Goal: Information Seeking & Learning: Check status

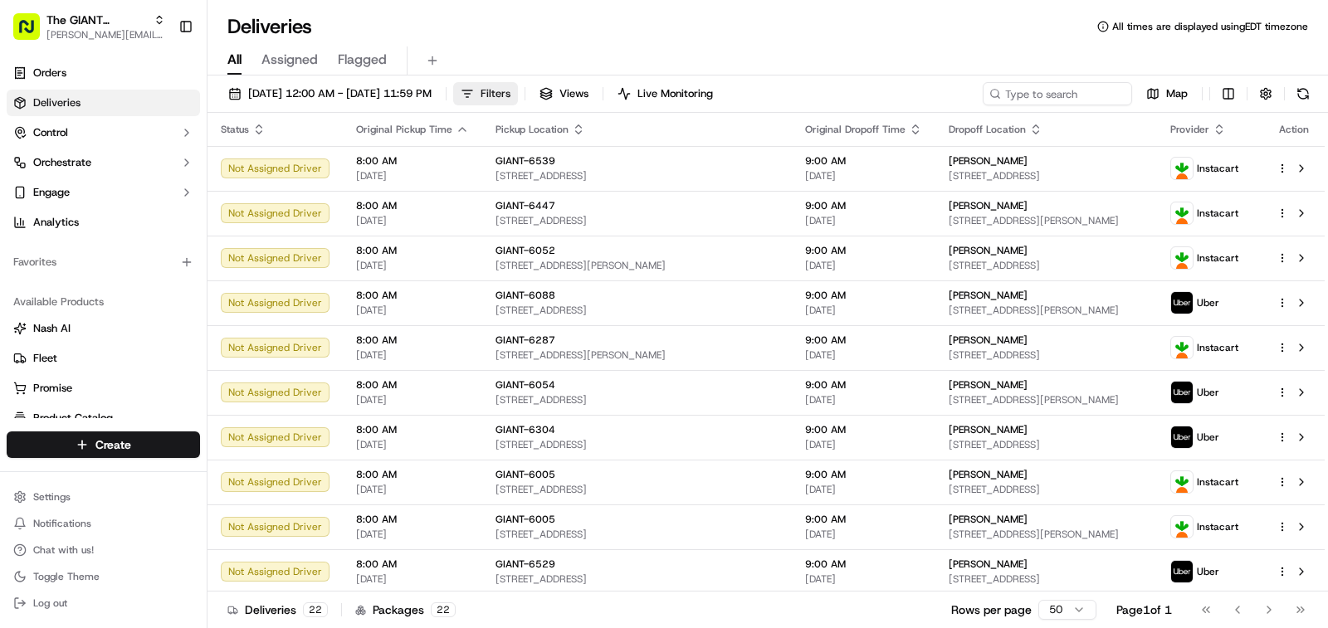
click at [518, 90] on button "Filters" at bounding box center [485, 93] width 65 height 23
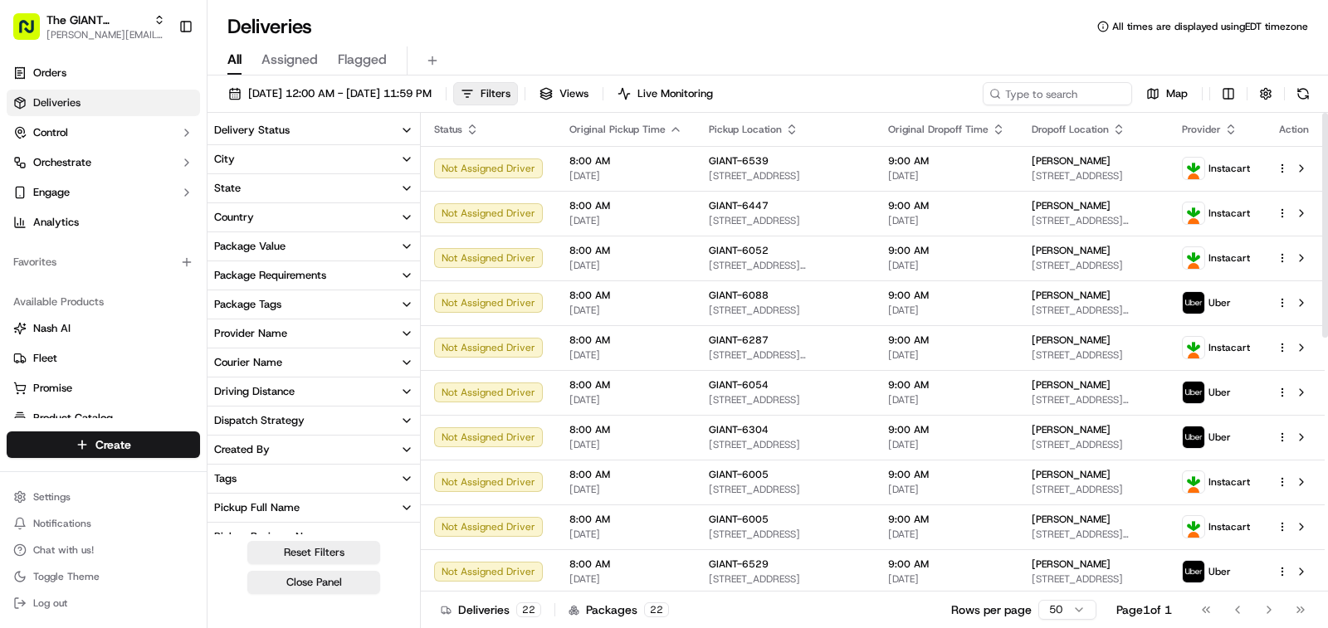
click at [270, 166] on button "City" at bounding box center [314, 159] width 213 height 28
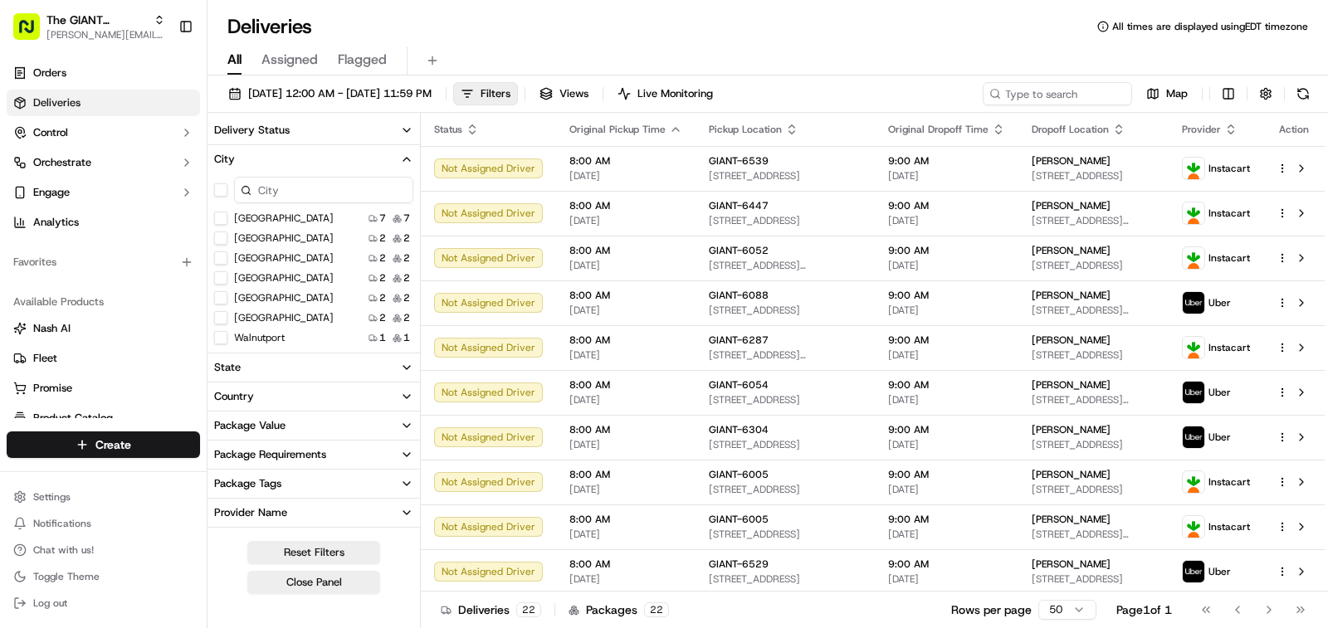
click at [286, 184] on input at bounding box center [323, 190] width 179 height 27
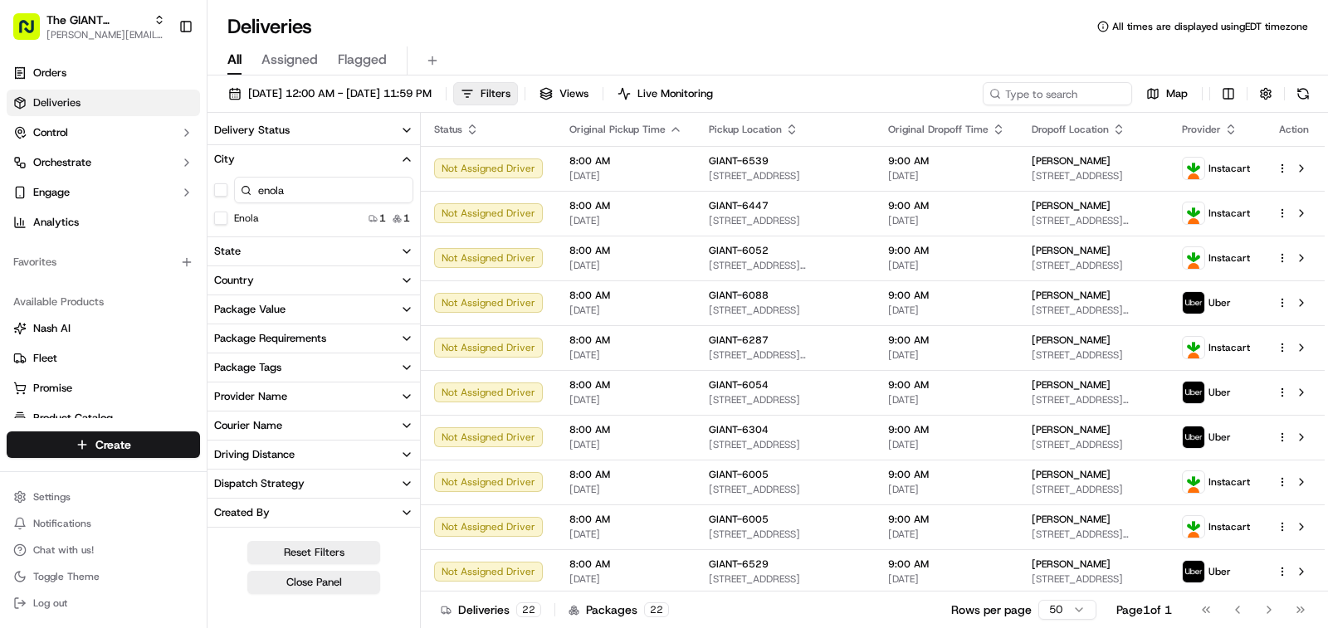
type input "enola"
click at [222, 217] on button "Enola" at bounding box center [220, 218] width 13 height 13
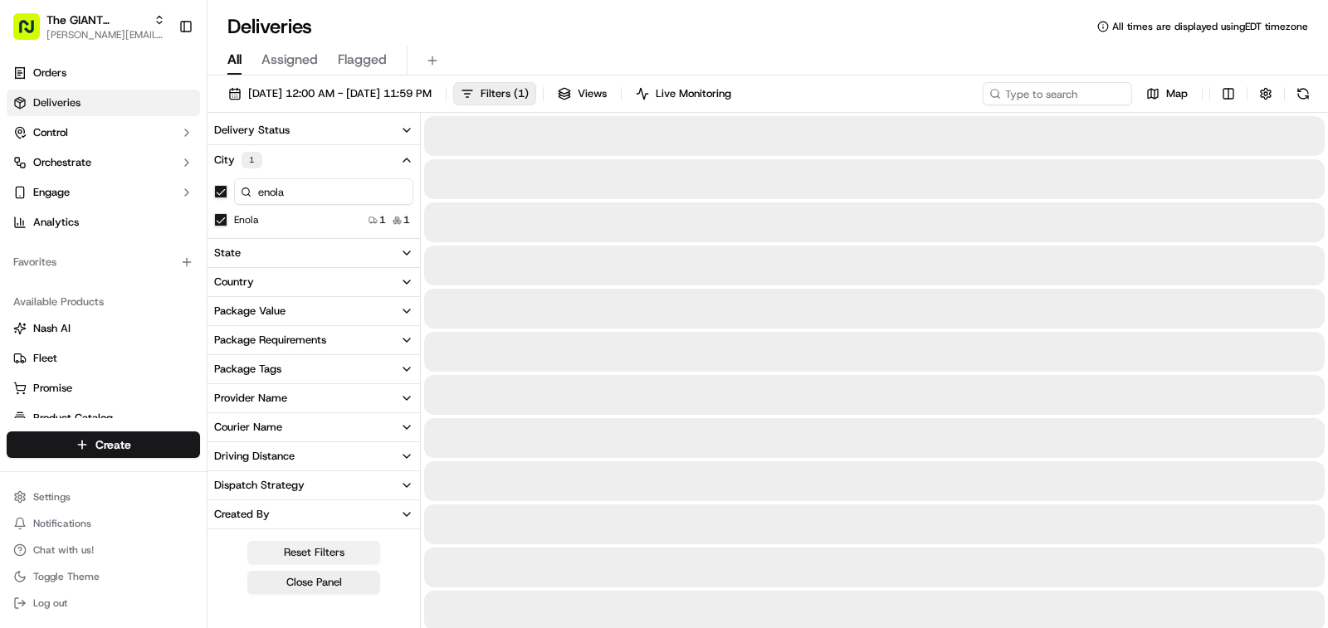
click at [337, 545] on button "Reset Filters" at bounding box center [313, 552] width 133 height 23
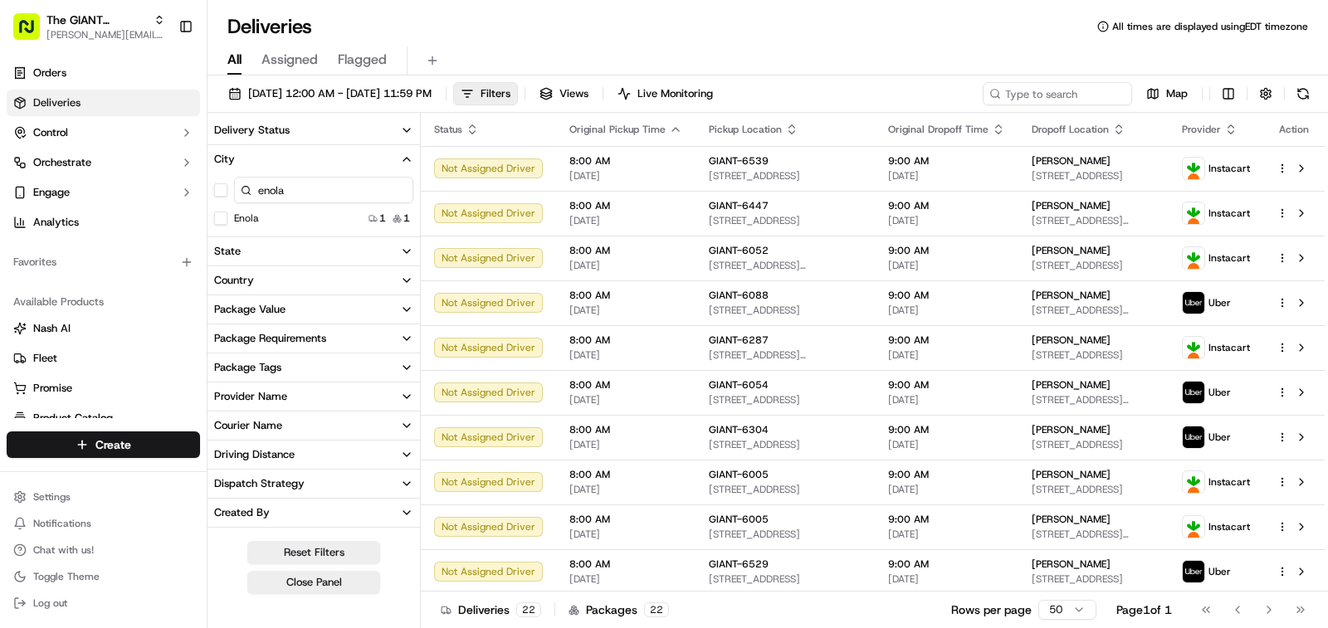
click at [220, 215] on button "Enola" at bounding box center [220, 218] width 13 height 13
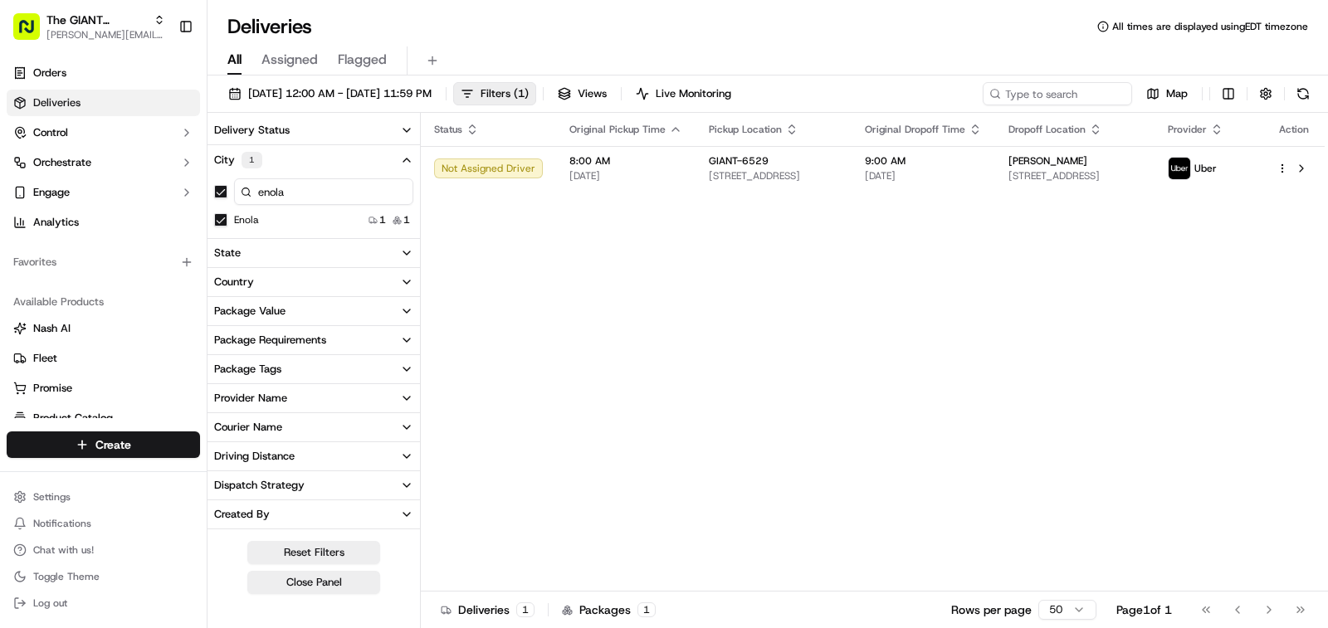
click at [337, 579] on button "Close Panel" at bounding box center [313, 582] width 133 height 23
